Goal: Task Accomplishment & Management: Complete application form

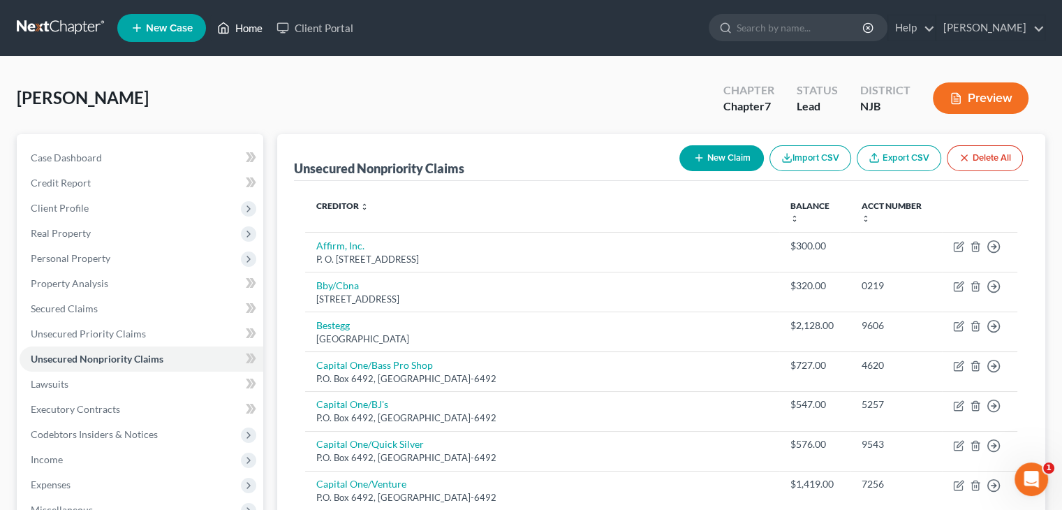
click at [243, 28] on link "Home" at bounding box center [239, 27] width 59 height 25
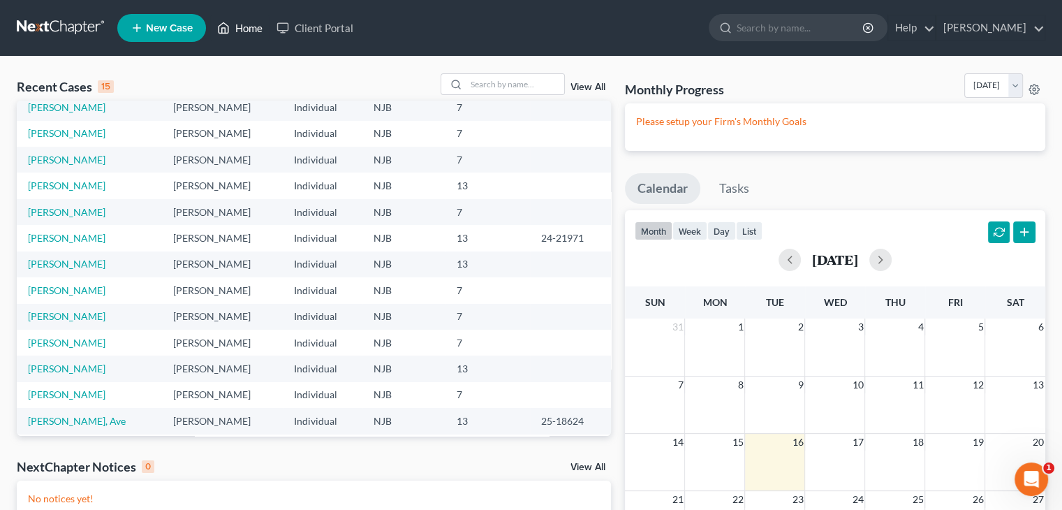
scroll to position [96, 0]
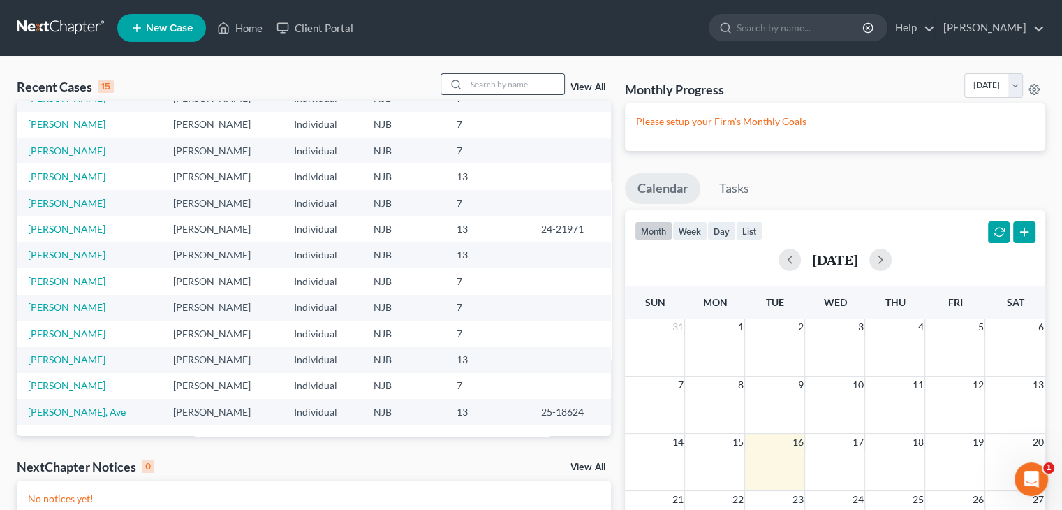
click at [481, 79] on input "search" at bounding box center [515, 84] width 98 height 20
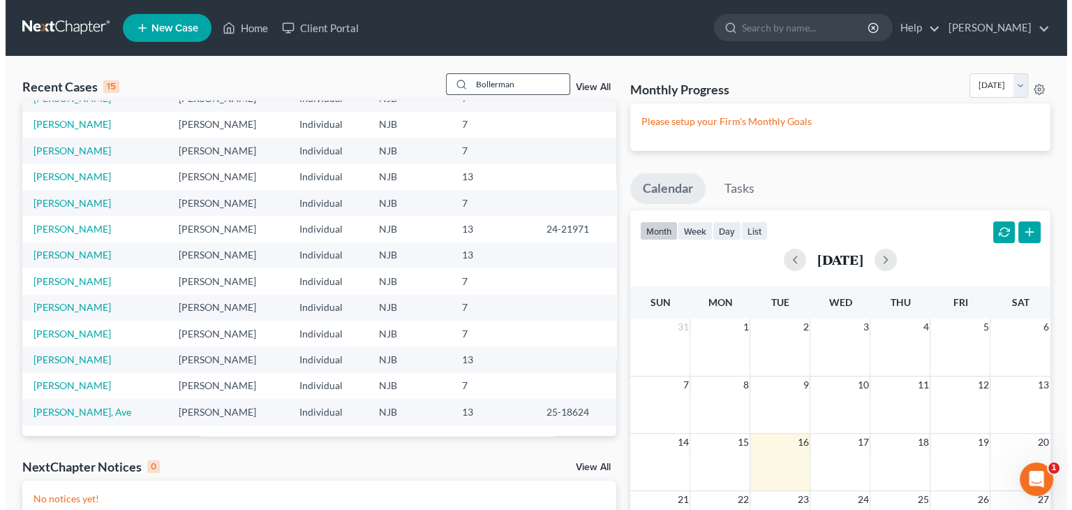
scroll to position [0, 0]
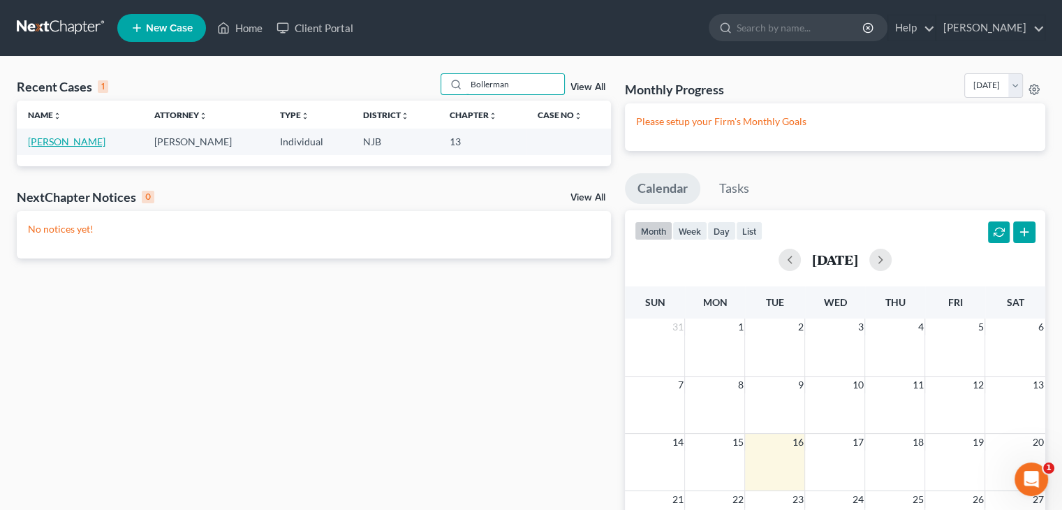
type input "Bollerman"
click at [47, 139] on link "[PERSON_NAME]" at bounding box center [66, 141] width 77 height 12
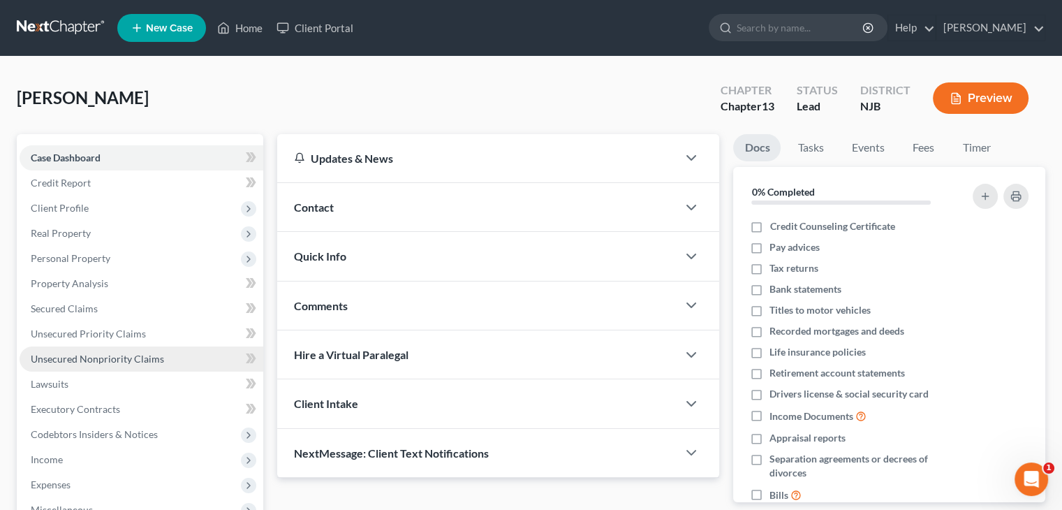
click at [109, 358] on span "Unsecured Nonpriority Claims" at bounding box center [97, 359] width 133 height 12
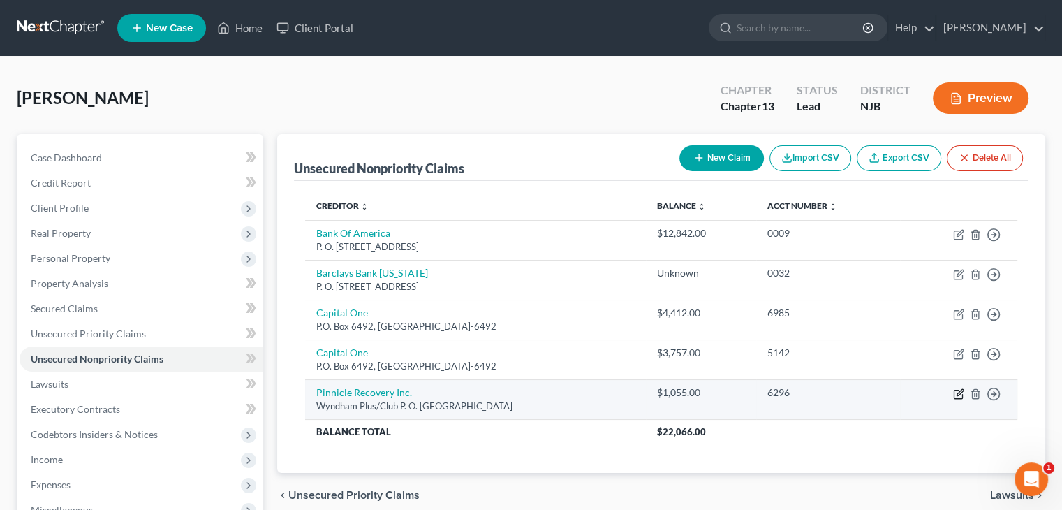
click at [959, 395] on icon "button" at bounding box center [958, 393] width 11 height 11
select select "4"
select select "1"
select select "0"
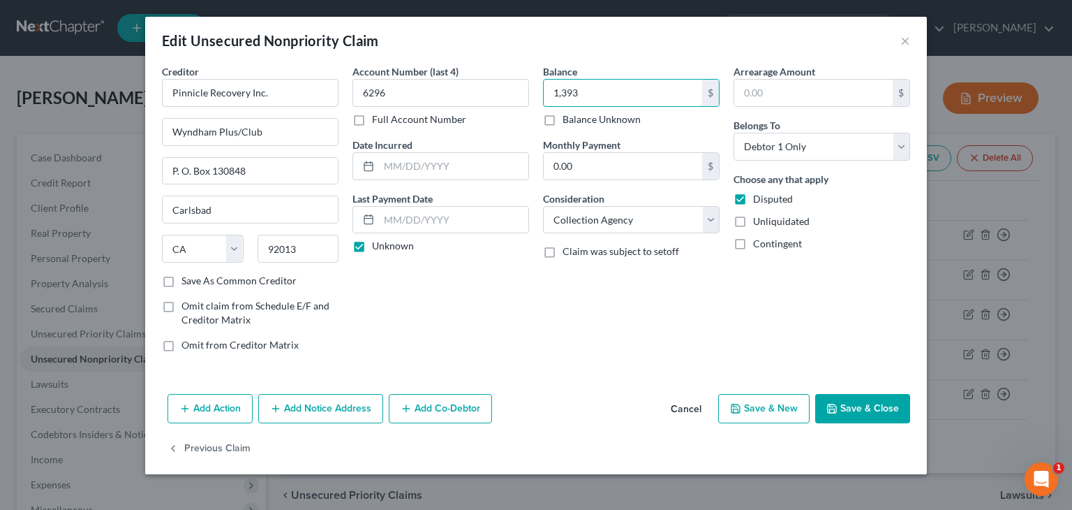
type input "1,393"
click at [860, 404] on button "Save & Close" at bounding box center [862, 408] width 95 height 29
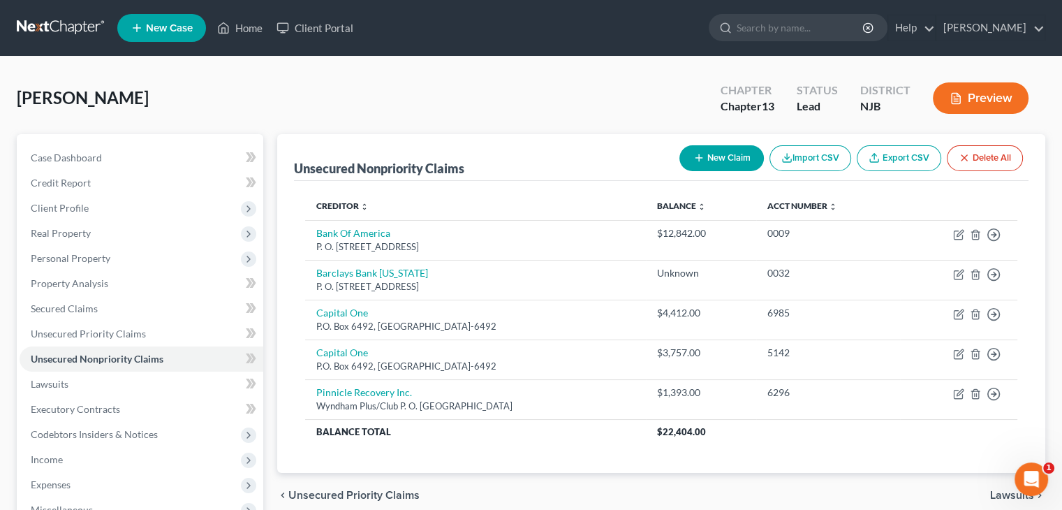
click at [737, 154] on button "New Claim" at bounding box center [721, 158] width 84 height 26
select select "0"
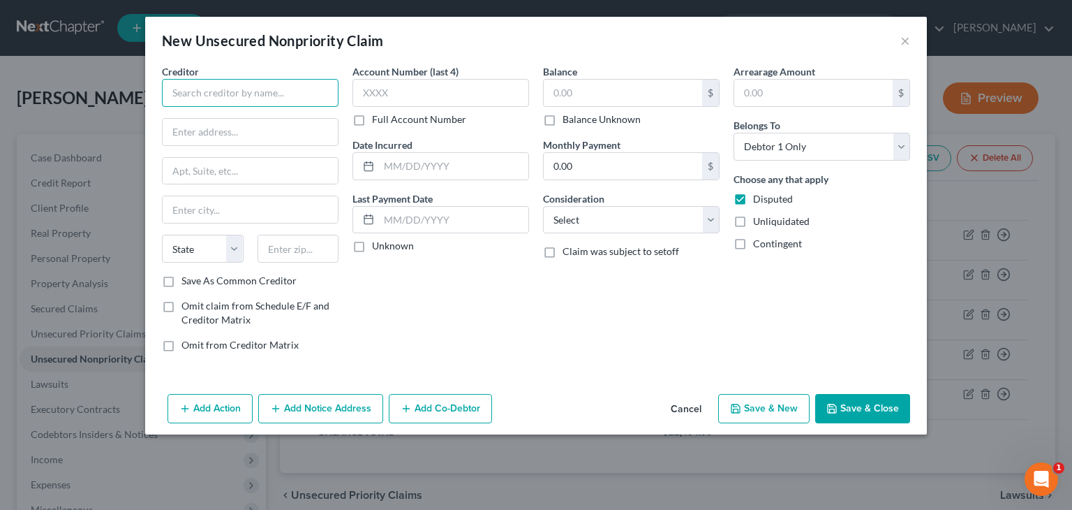
click at [196, 98] on input "text" at bounding box center [250, 93] width 177 height 28
type input "Syncb/Allegro Credit"
click at [173, 133] on input "text" at bounding box center [250, 132] width 175 height 27
type input "P. O. Box"
